Goal: Task Accomplishment & Management: Manage account settings

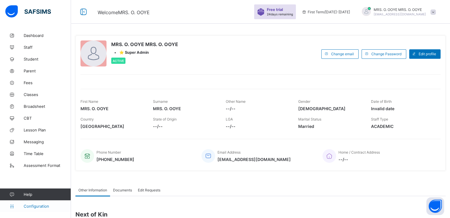
click at [34, 207] on span "Configuration" at bounding box center [47, 206] width 47 height 5
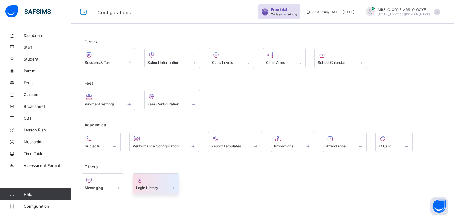
click at [150, 186] on span "Login History" at bounding box center [147, 188] width 22 height 4
